Goal: Information Seeking & Learning: Learn about a topic

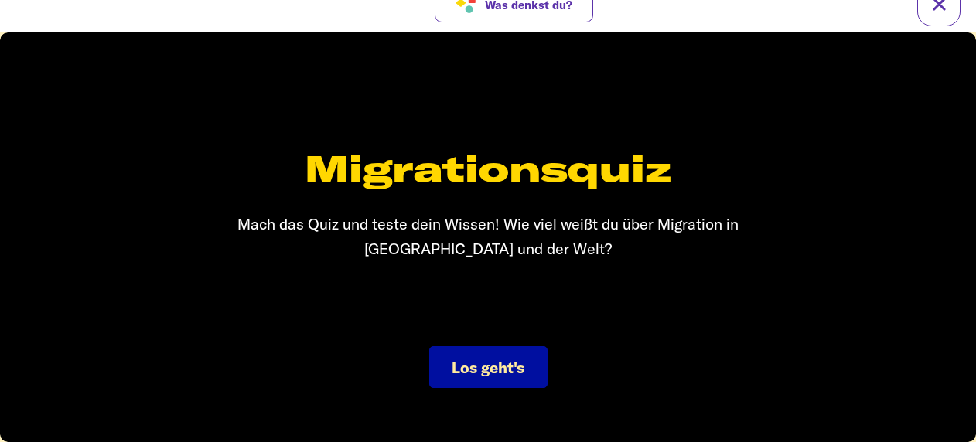
click at [499, 373] on span "Los geht's" at bounding box center [488, 367] width 73 height 19
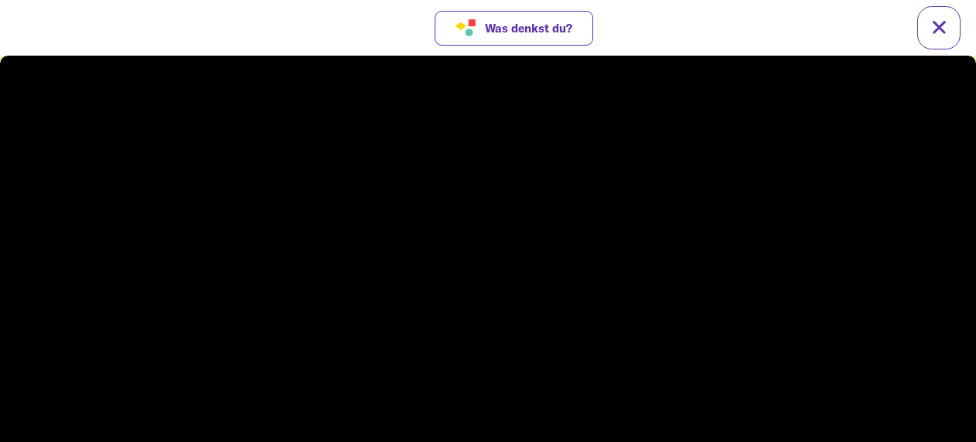
scroll to position [23, 0]
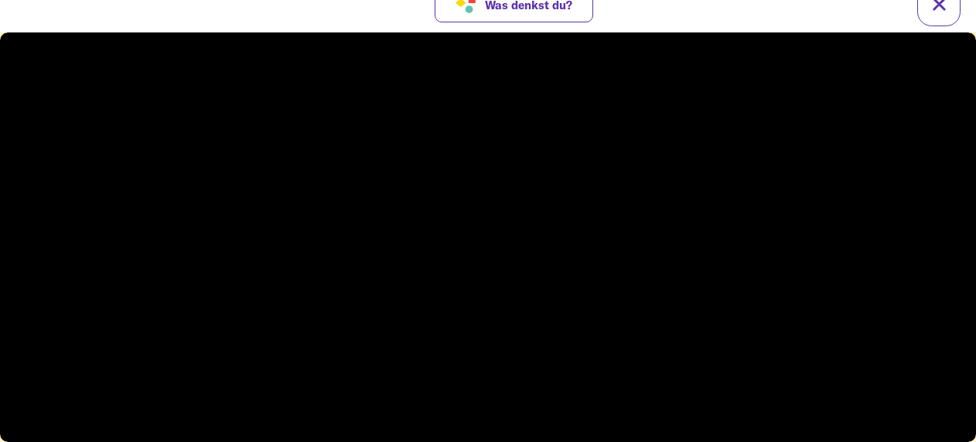
click at [803, 354] on video at bounding box center [488, 237] width 976 height 410
click at [803, 356] on video at bounding box center [488, 237] width 976 height 410
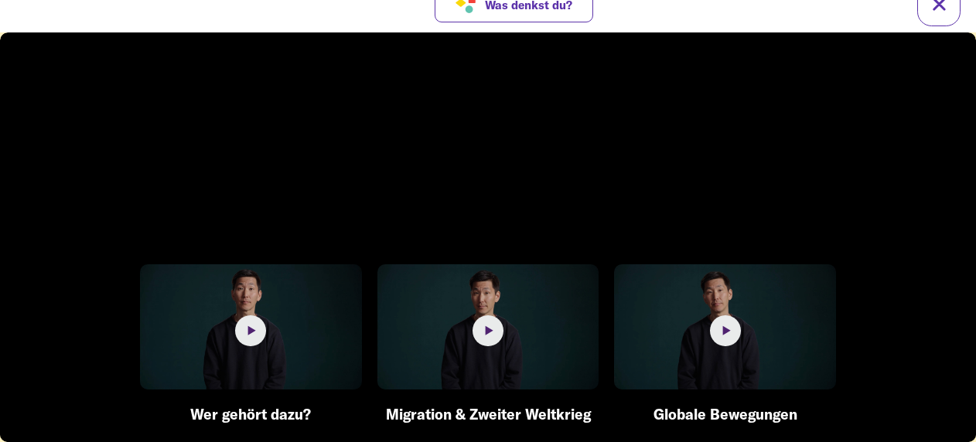
click at [261, 344] on circle at bounding box center [250, 330] width 31 height 31
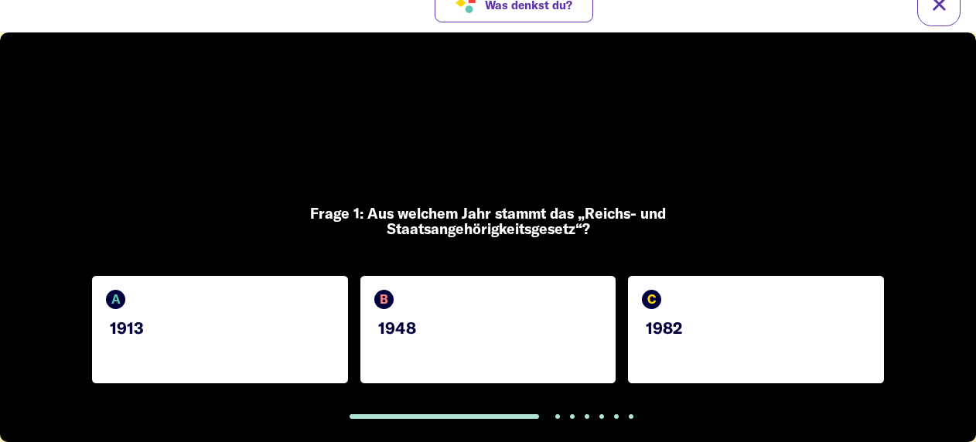
click at [198, 346] on div "A 1913" at bounding box center [220, 329] width 256 height 107
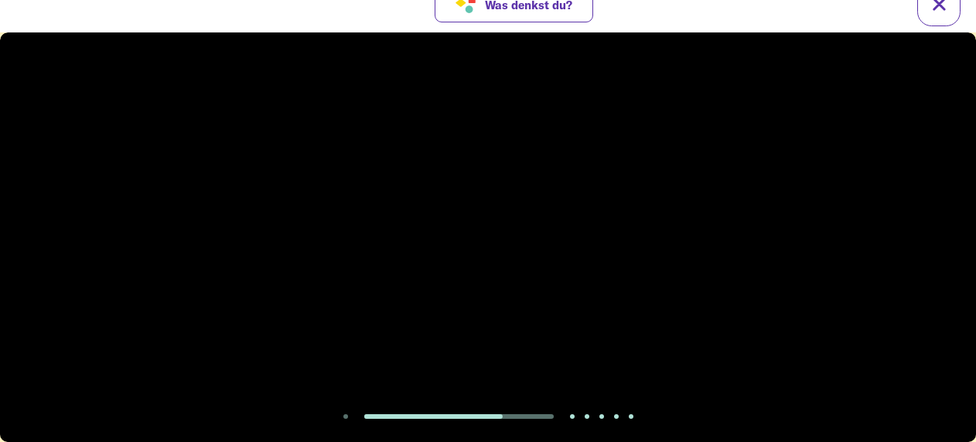
click at [380, 244] on video at bounding box center [488, 237] width 976 height 410
drag, startPoint x: 380, startPoint y: 244, endPoint x: 472, endPoint y: 260, distance: 92.5
click at [472, 260] on div at bounding box center [487, 257] width 49 height 49
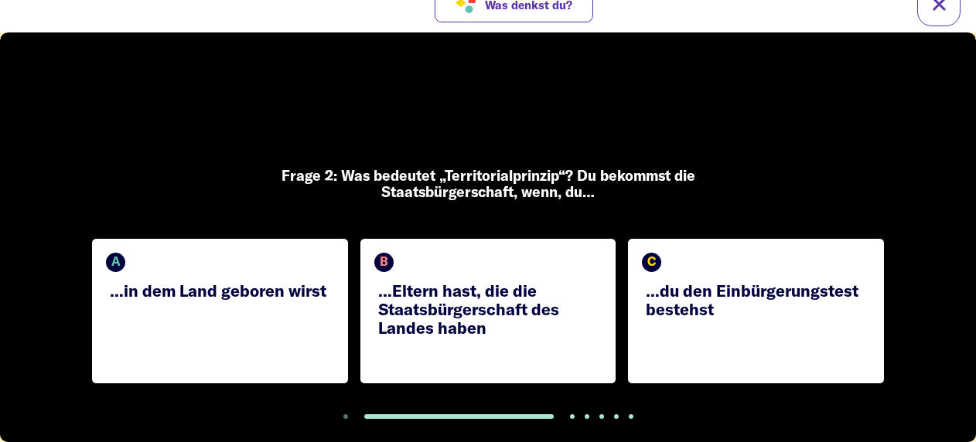
click at [518, 327] on p "…Eltern hast, die die Staatsbürgerschaft des Landes haben" at bounding box center [490, 309] width 224 height 56
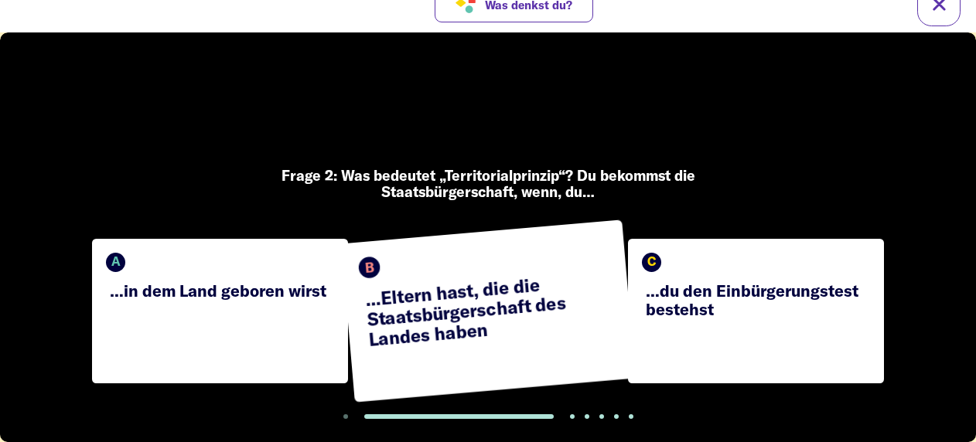
click at [707, 309] on p "…du den Einbürgerungstest bestehst" at bounding box center [758, 299] width 224 height 37
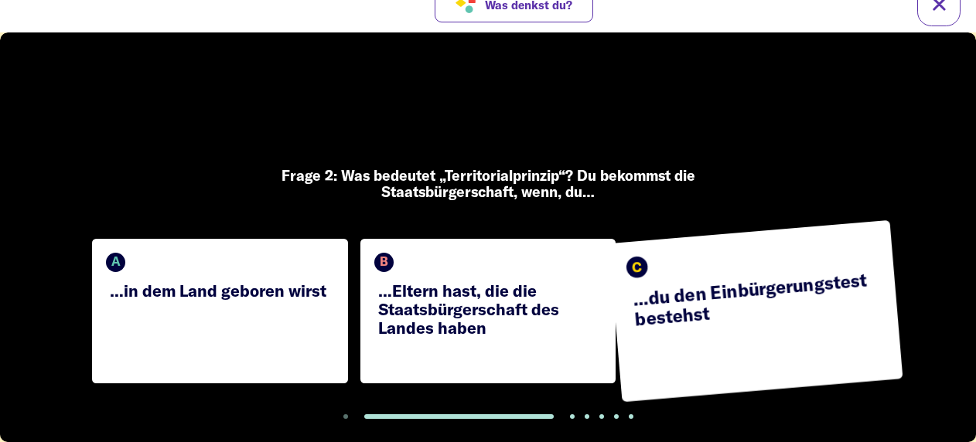
click at [275, 271] on div "A …in dem Land geboren wirst" at bounding box center [220, 311] width 256 height 145
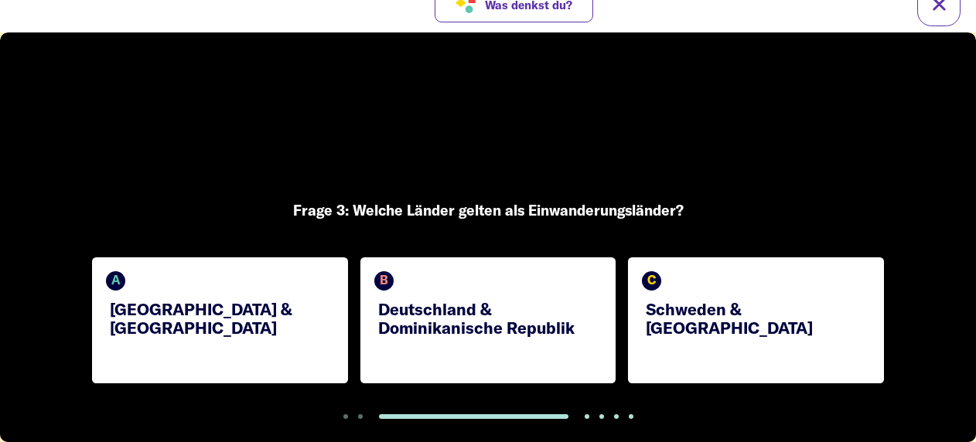
click at [464, 334] on p "Deutschland & Dominikanische Republik" at bounding box center [490, 318] width 224 height 37
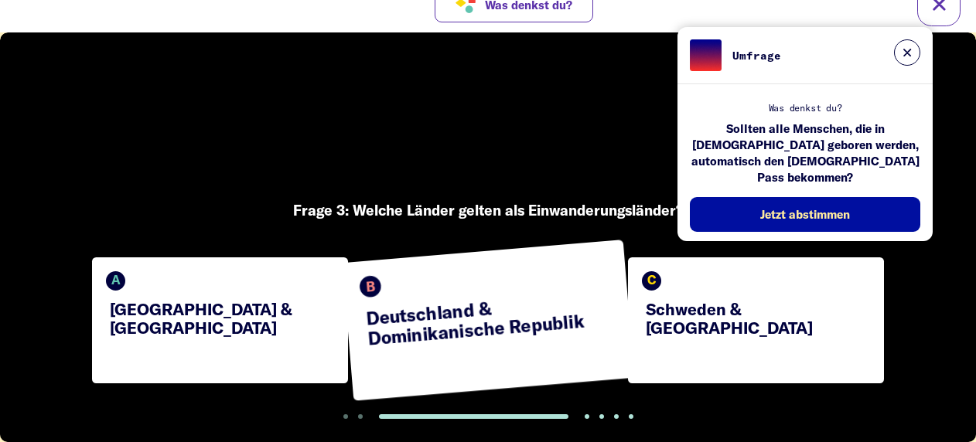
click at [683, 339] on div "C Schweden & [GEOGRAPHIC_DATA]" at bounding box center [756, 320] width 256 height 126
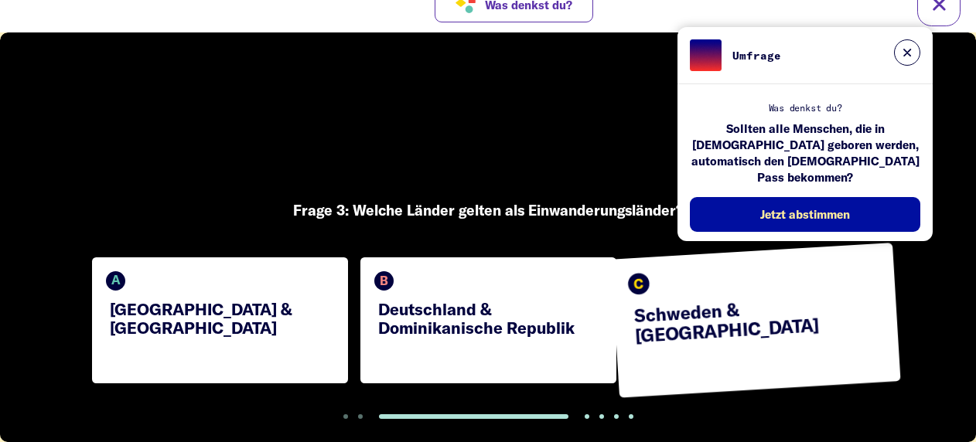
click at [147, 283] on div "A [GEOGRAPHIC_DATA] & [GEOGRAPHIC_DATA]" at bounding box center [220, 320] width 256 height 126
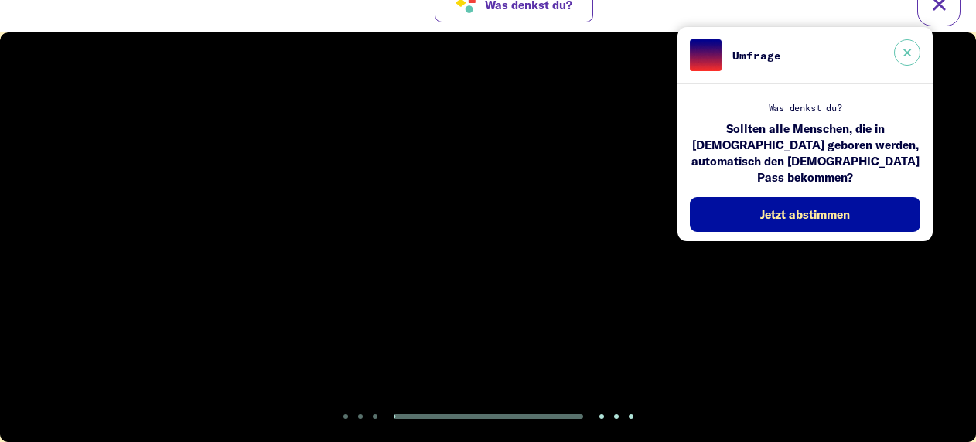
click at [902, 53] on button at bounding box center [907, 52] width 26 height 26
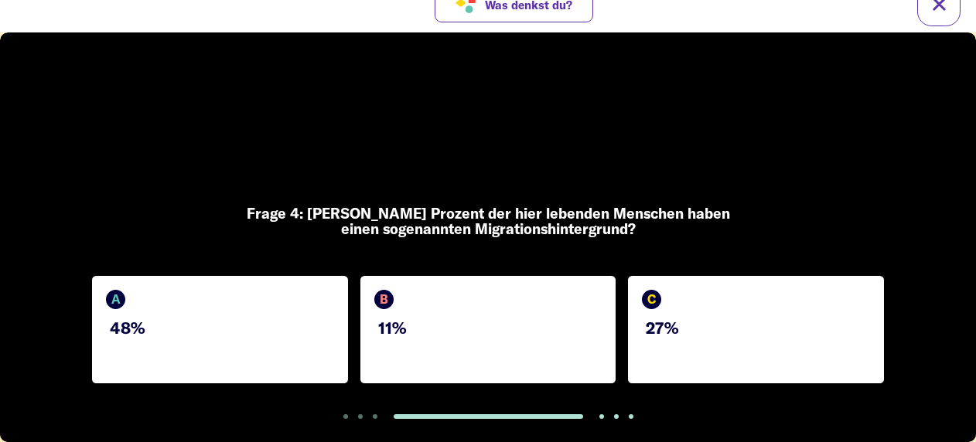
click at [690, 295] on div "C 27%" at bounding box center [756, 329] width 256 height 107
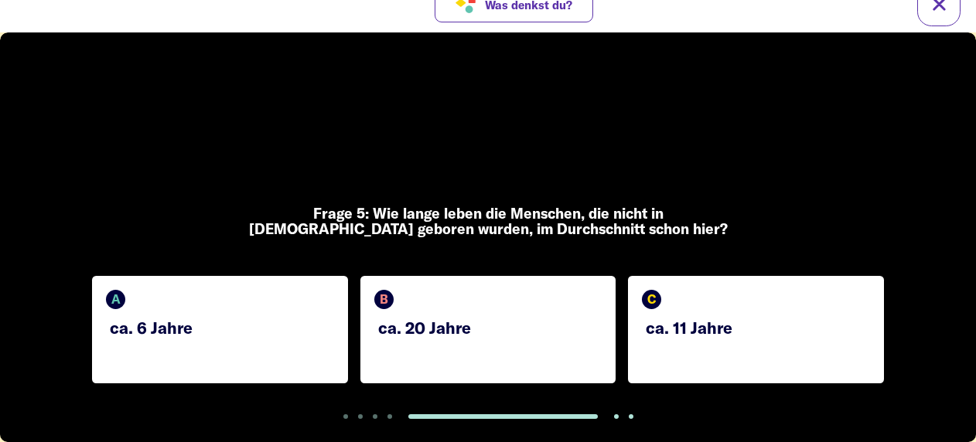
click at [540, 345] on div "B ca. 20 Jahre" at bounding box center [488, 329] width 256 height 107
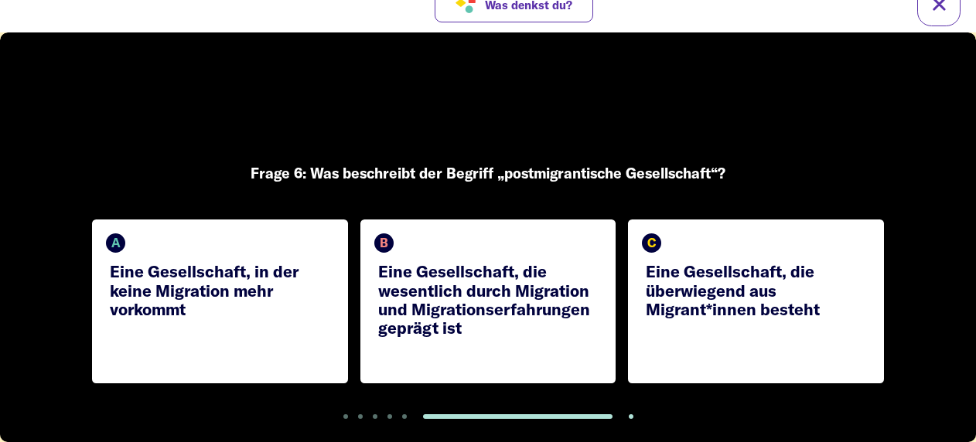
click at [247, 295] on p "Eine Gesellschaft, in der keine Migration mehr vorkommt" at bounding box center [222, 290] width 224 height 56
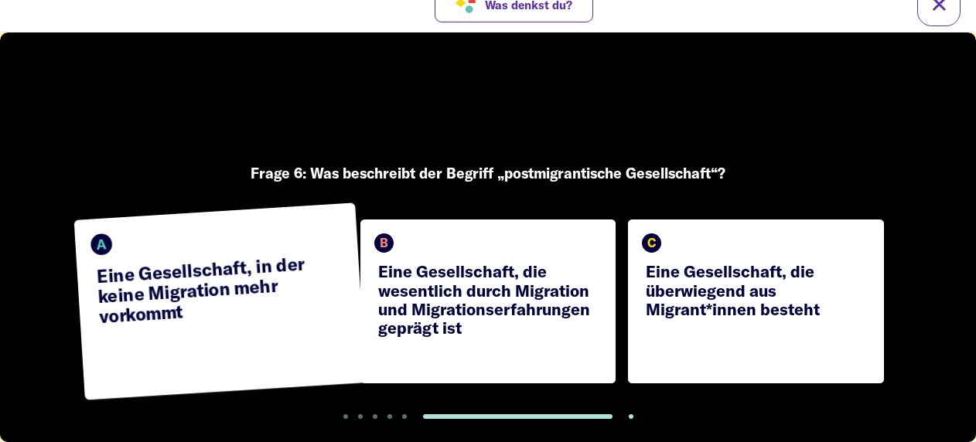
click at [414, 281] on p "Eine Gesellschaft, die wesentlich durch Migration und Migrationserfahrungen gep…" at bounding box center [490, 299] width 224 height 75
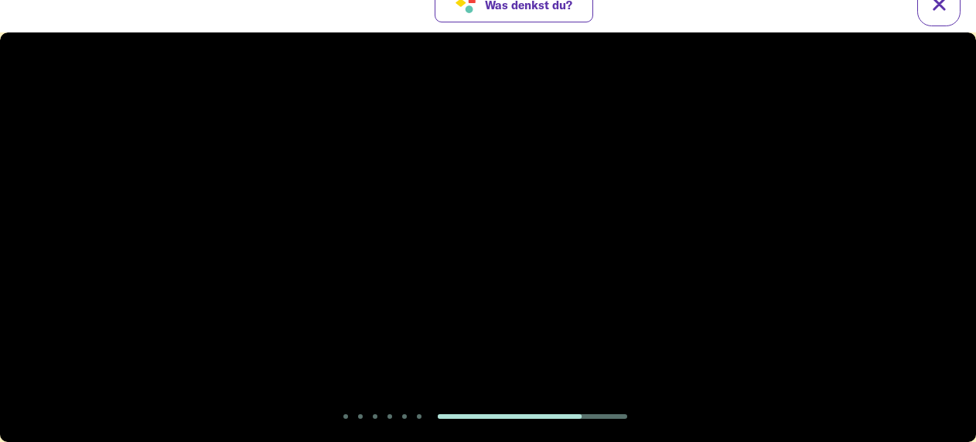
click at [414, 281] on div "Frage 7: Wie steht es derzeit um die gemeldeten Vorfälle von Rassismus und Disk…" at bounding box center [488, 329] width 976 height 226
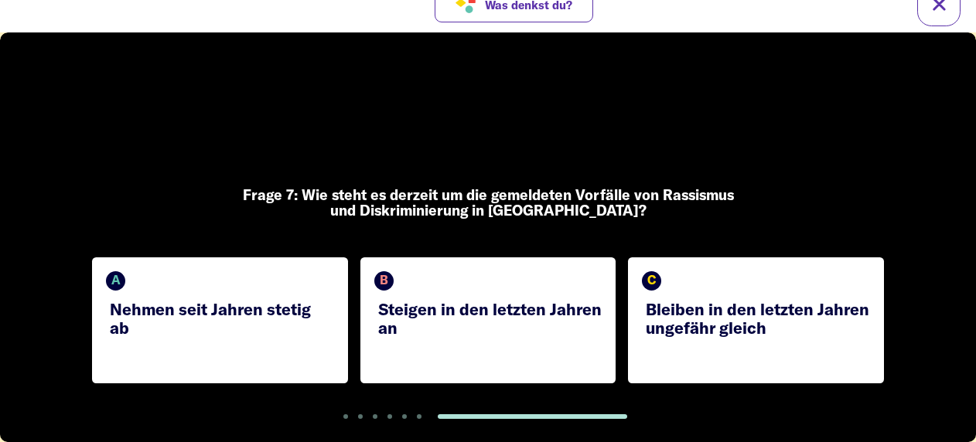
click at [472, 366] on div "B Steigen in den letzten Jahren an" at bounding box center [488, 320] width 256 height 126
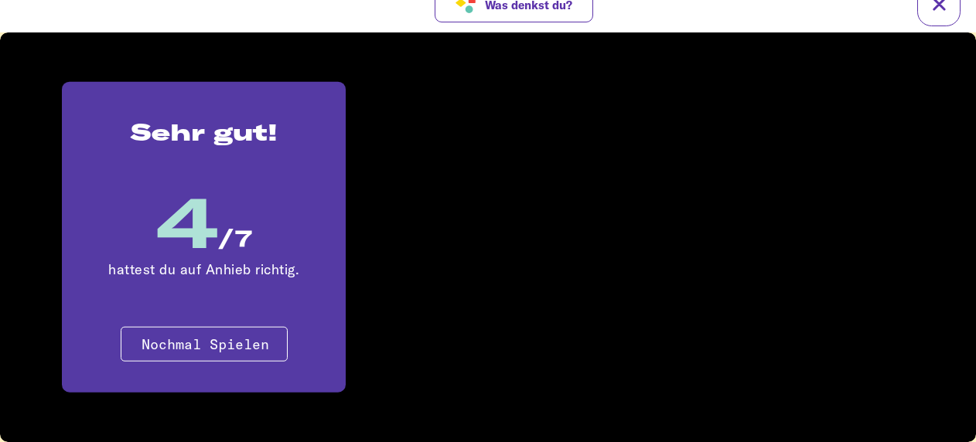
click at [240, 348] on span "Nochmal Spielen" at bounding box center [205, 345] width 128 height 18
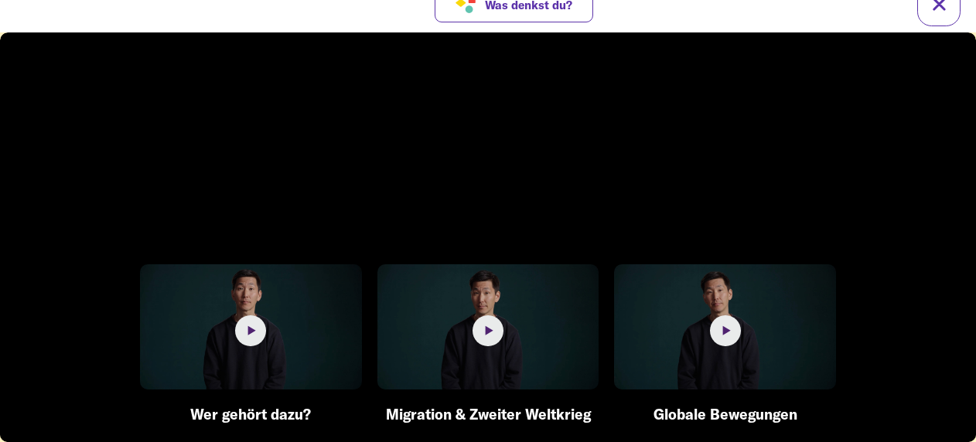
click at [498, 322] on circle at bounding box center [487, 330] width 31 height 31
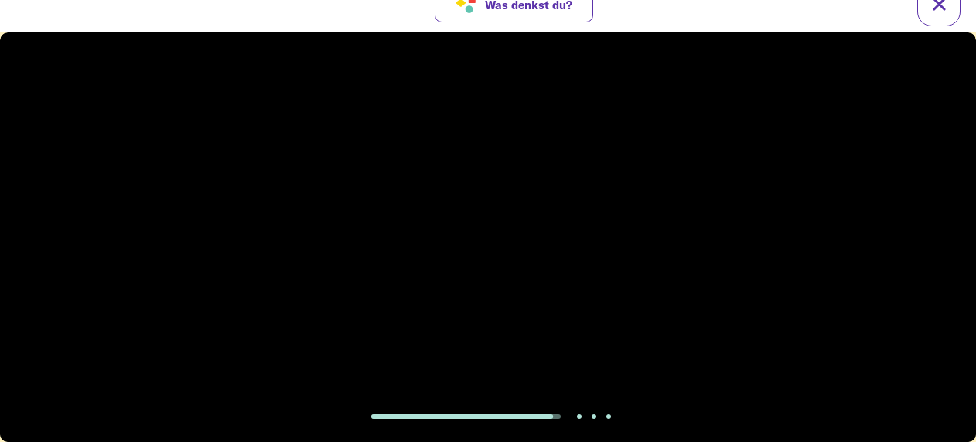
click at [459, 221] on video at bounding box center [488, 237] width 976 height 410
click at [500, 264] on icon at bounding box center [490, 259] width 20 height 25
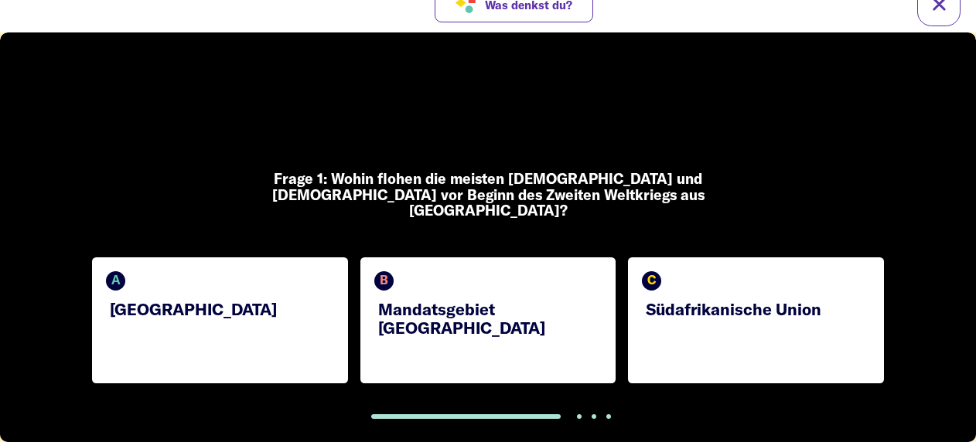
click at [227, 304] on div "A [GEOGRAPHIC_DATA]" at bounding box center [220, 320] width 256 height 126
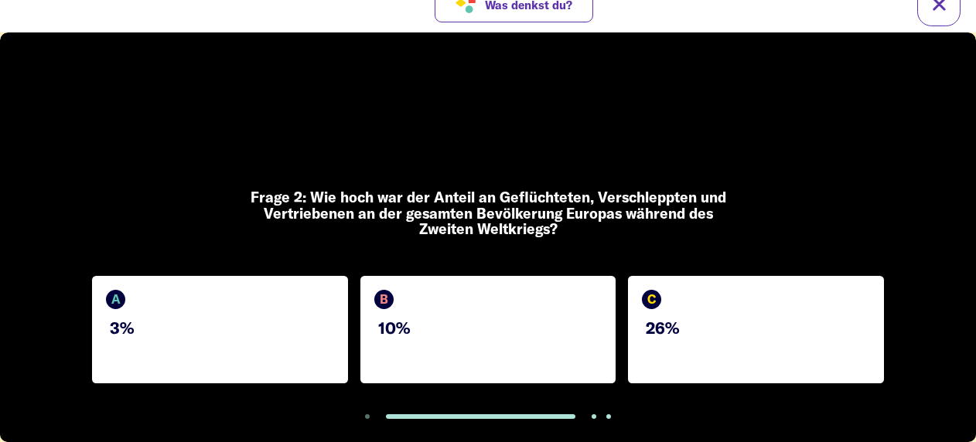
click at [693, 356] on div "C 26%" at bounding box center [756, 329] width 256 height 107
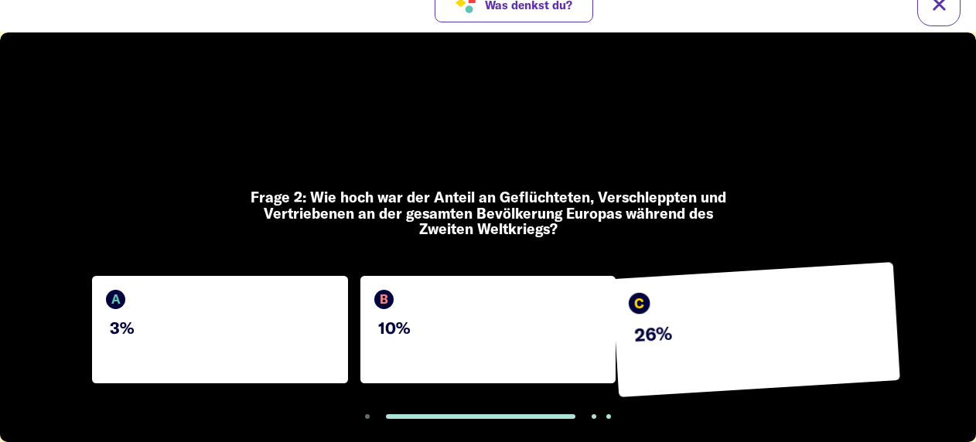
click at [519, 350] on div "B 10%" at bounding box center [488, 329] width 256 height 107
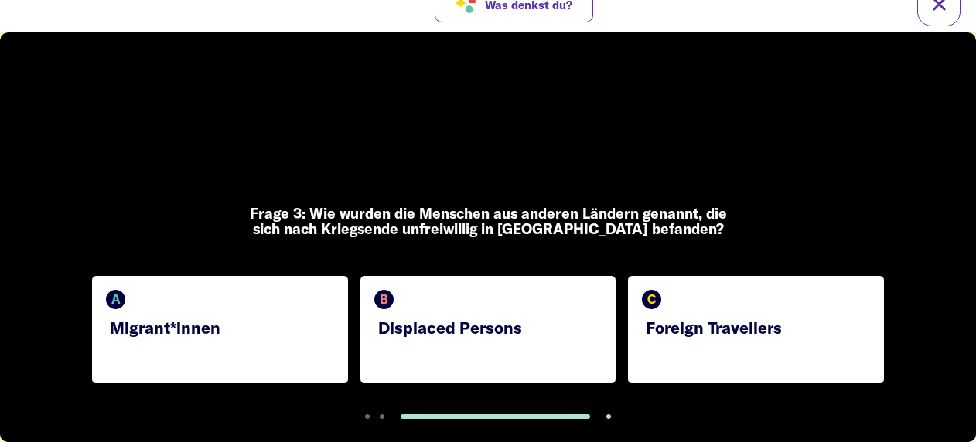
click at [564, 313] on div "B Displaced Persons" at bounding box center [488, 329] width 256 height 107
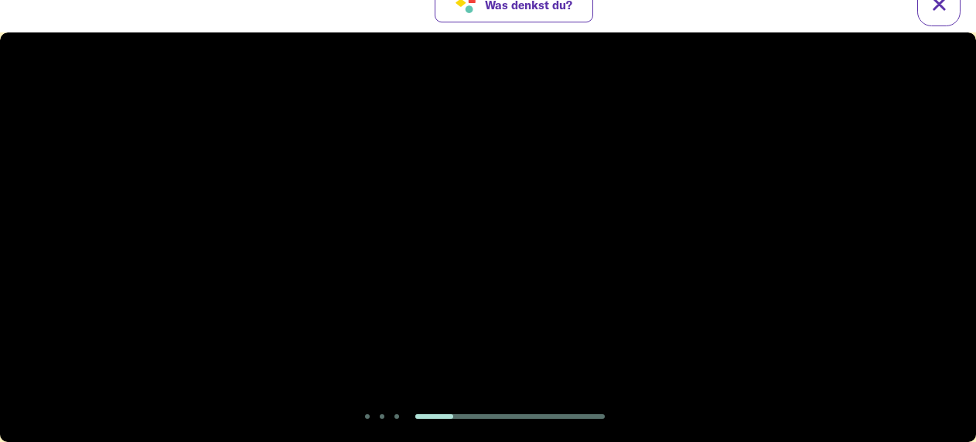
click at [458, 213] on video at bounding box center [488, 237] width 976 height 410
